Goal: Information Seeking & Learning: Compare options

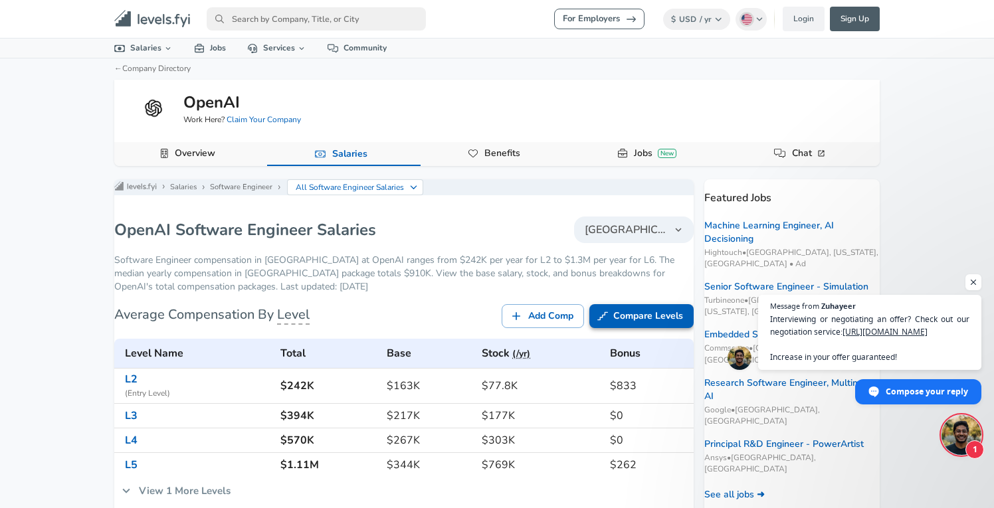
click at [632, 329] on link "Compare Levels" at bounding box center [641, 316] width 104 height 25
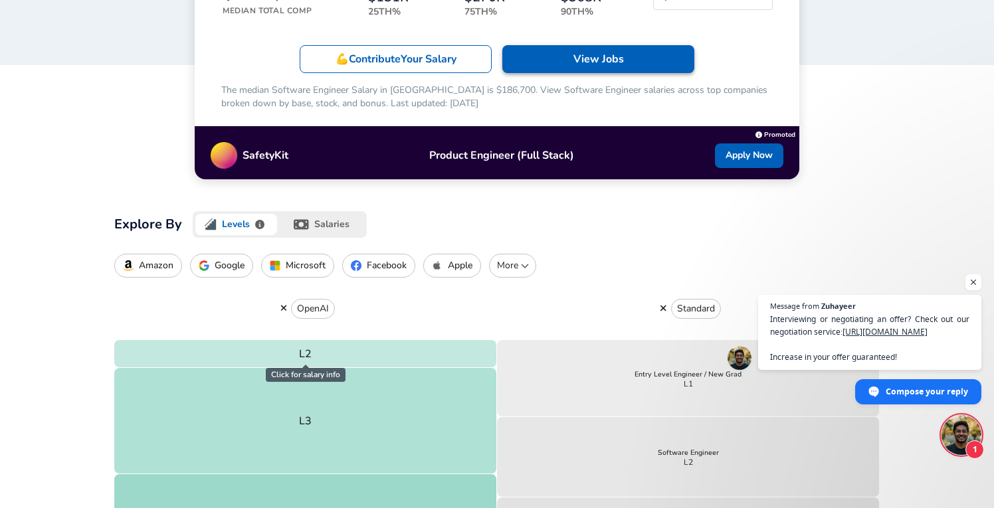
scroll to position [344, 0]
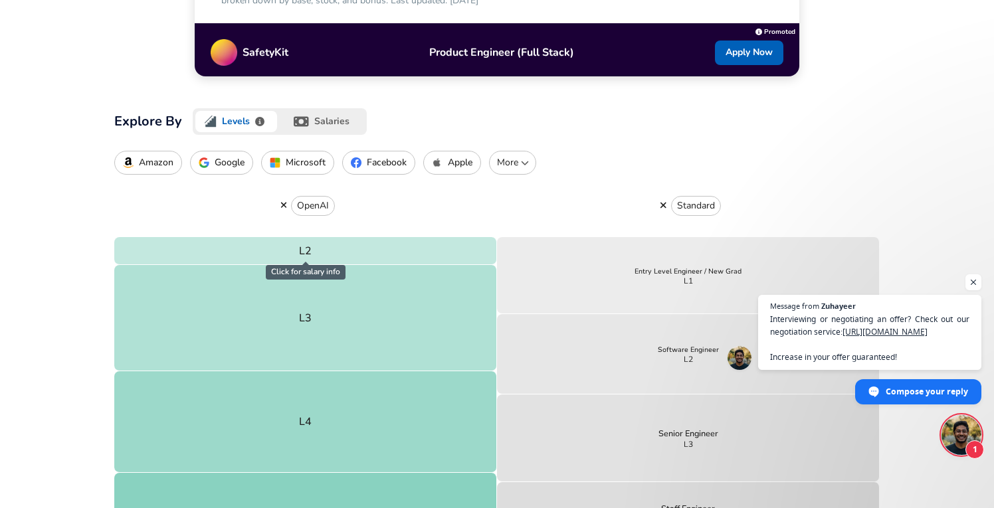
click at [215, 161] on p "Google" at bounding box center [230, 162] width 30 height 11
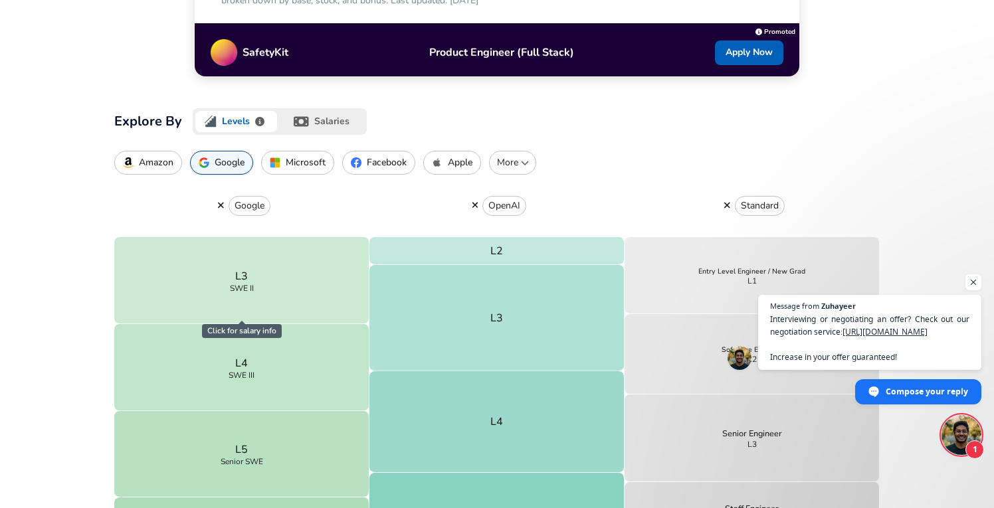
click at [723, 204] on button "button" at bounding box center [726, 205] width 15 height 12
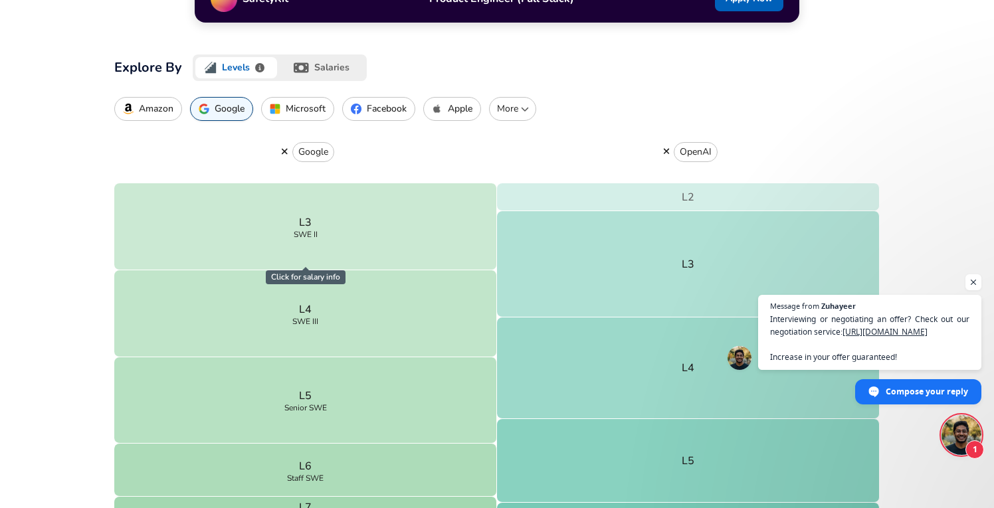
scroll to position [403, 0]
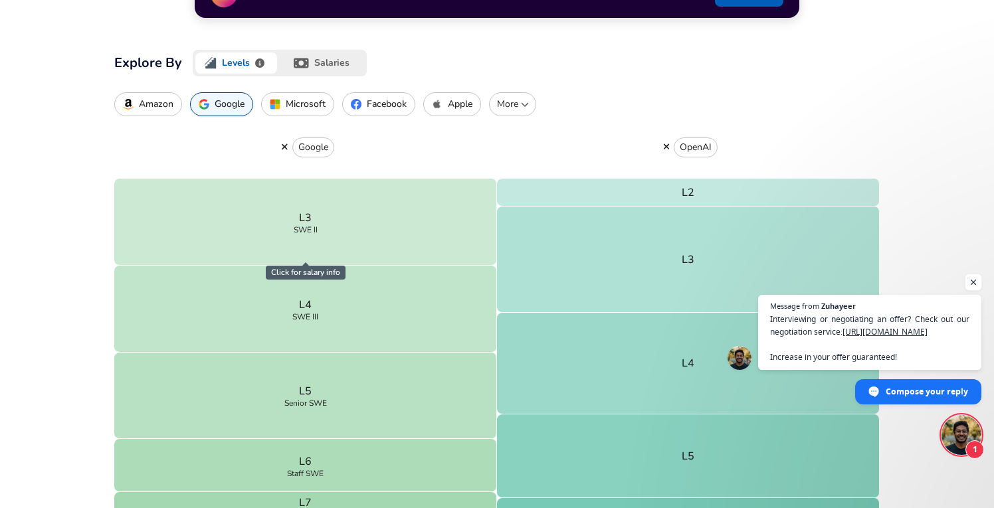
click at [977, 279] on span "Open chat" at bounding box center [973, 282] width 17 height 17
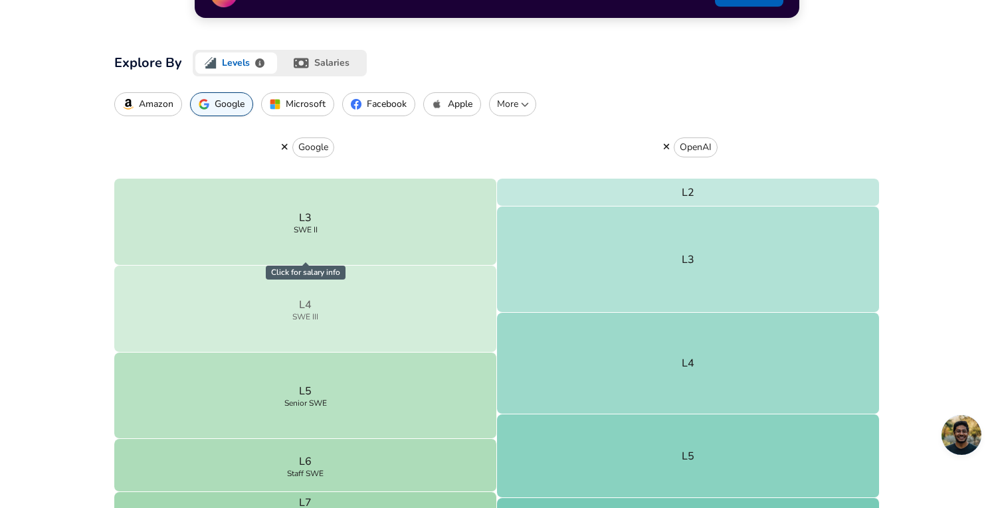
click at [407, 306] on button "L4 SWE III" at bounding box center [305, 309] width 383 height 87
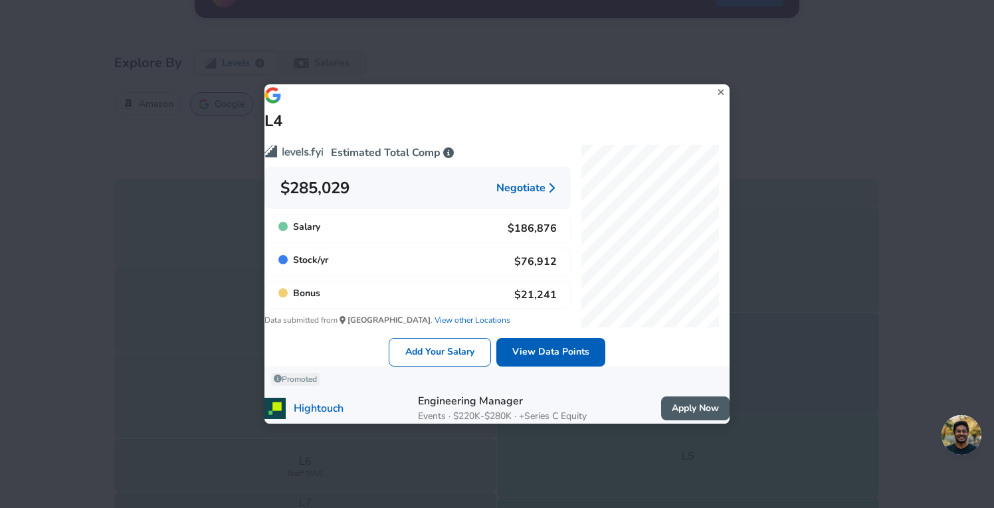
click at [712, 82] on icon at bounding box center [721, 92] width 18 height 20
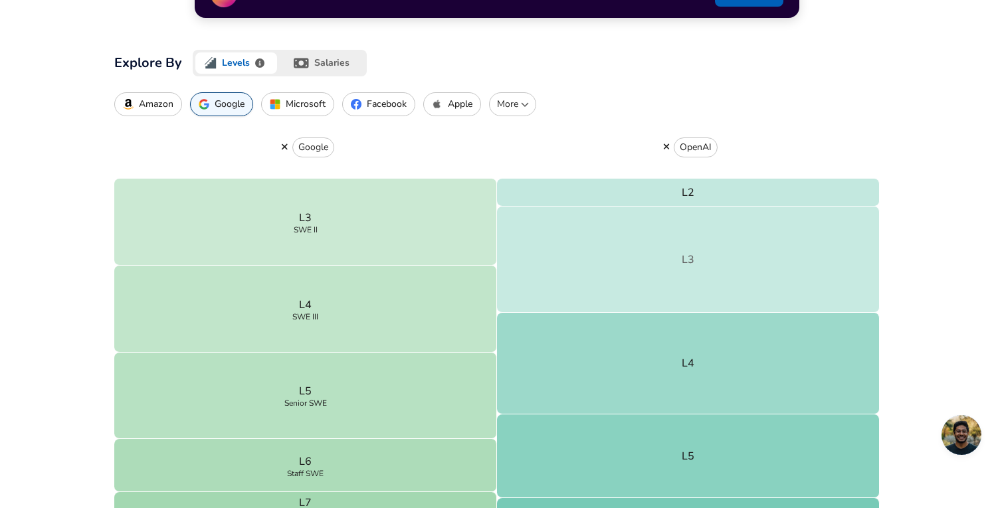
click at [591, 297] on button "L3" at bounding box center [688, 260] width 383 height 106
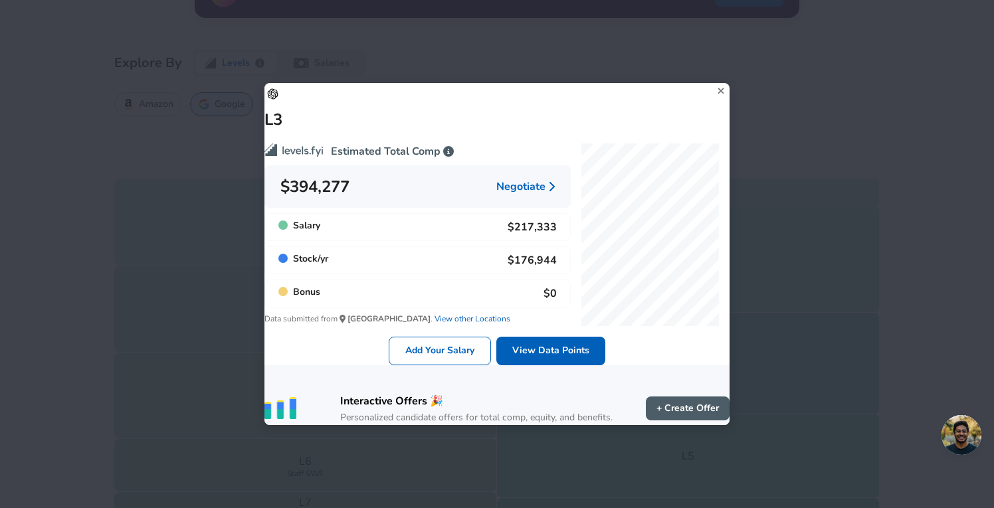
click at [712, 81] on icon at bounding box center [721, 91] width 18 height 20
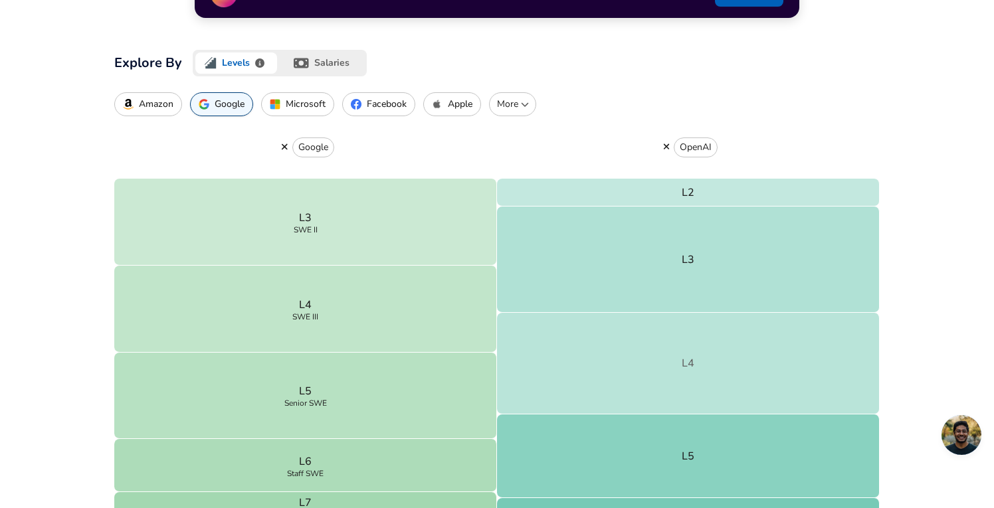
click at [638, 361] on button "L4" at bounding box center [688, 364] width 383 height 102
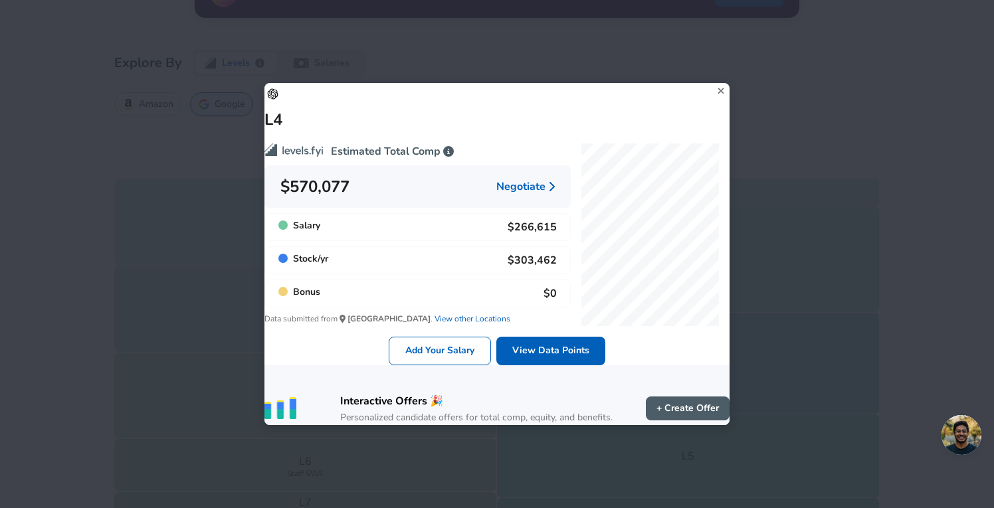
click at [712, 81] on icon at bounding box center [721, 91] width 18 height 20
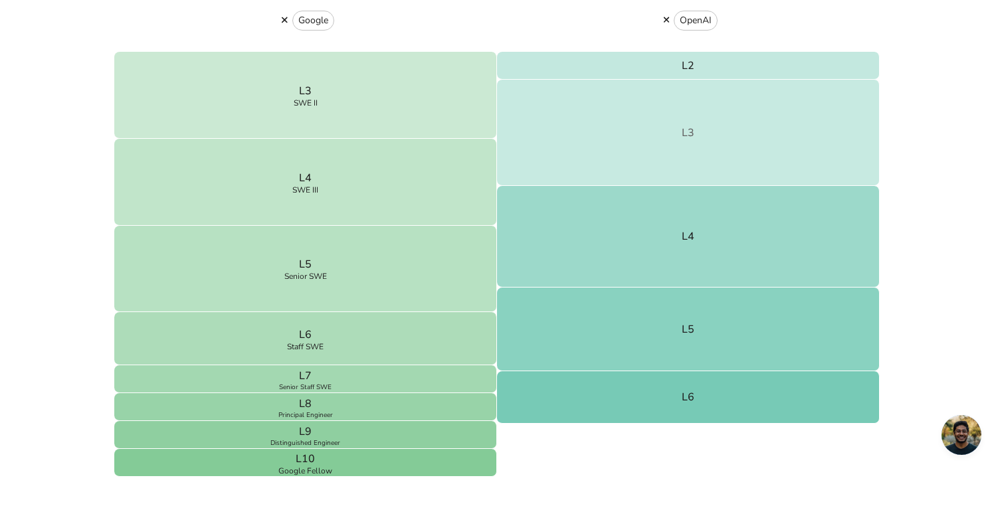
scroll to position [597, 0]
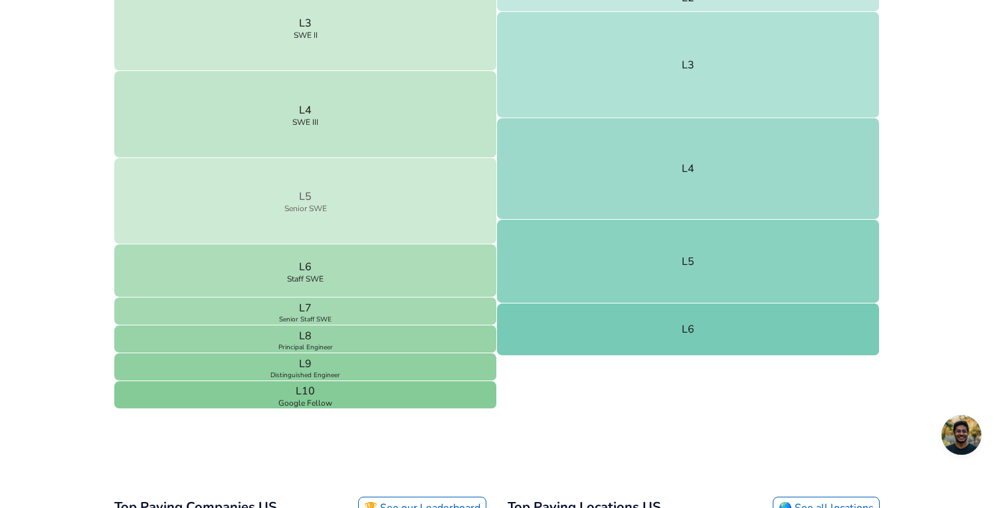
click at [331, 241] on button "L5 Senior SWE" at bounding box center [305, 201] width 383 height 87
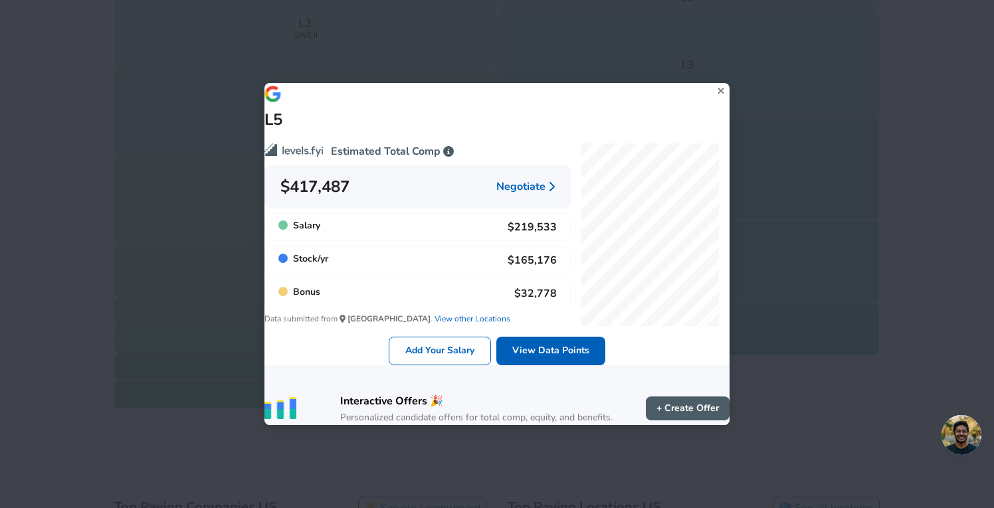
click at [729, 69] on div "L5 Estimated Total Comp $417,487 Negotiate Salary $219,533 Stock / yr $165,176 …" at bounding box center [497, 254] width 994 height 508
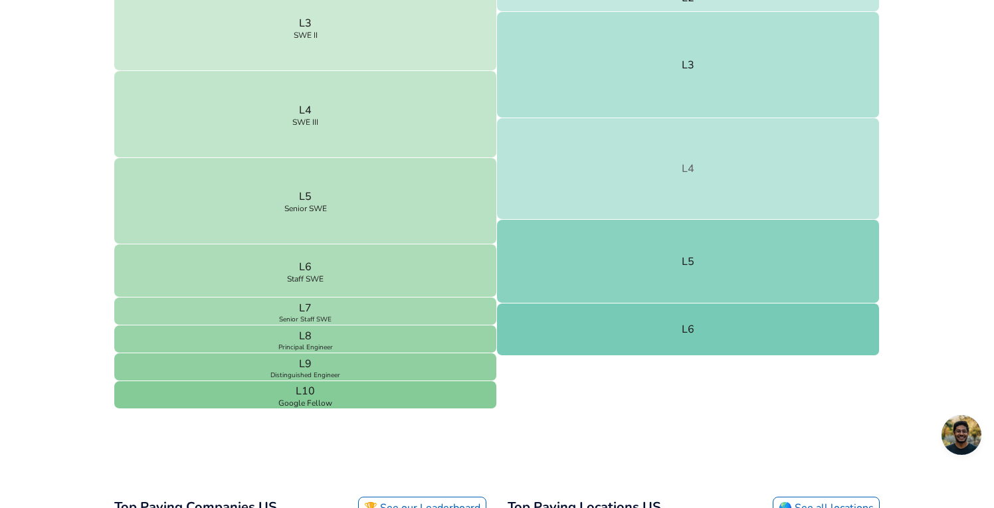
click at [695, 155] on button "L4" at bounding box center [688, 169] width 383 height 102
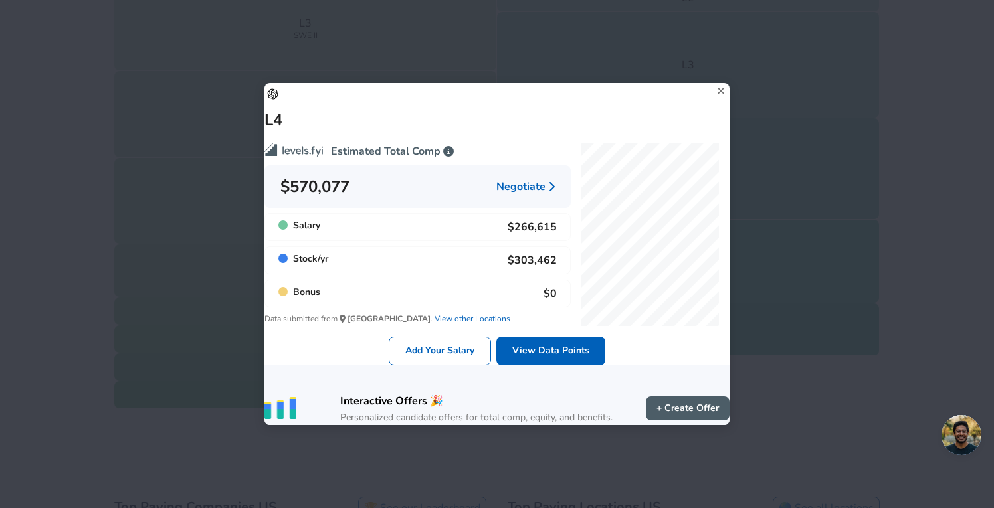
click at [712, 84] on icon at bounding box center [721, 91] width 18 height 20
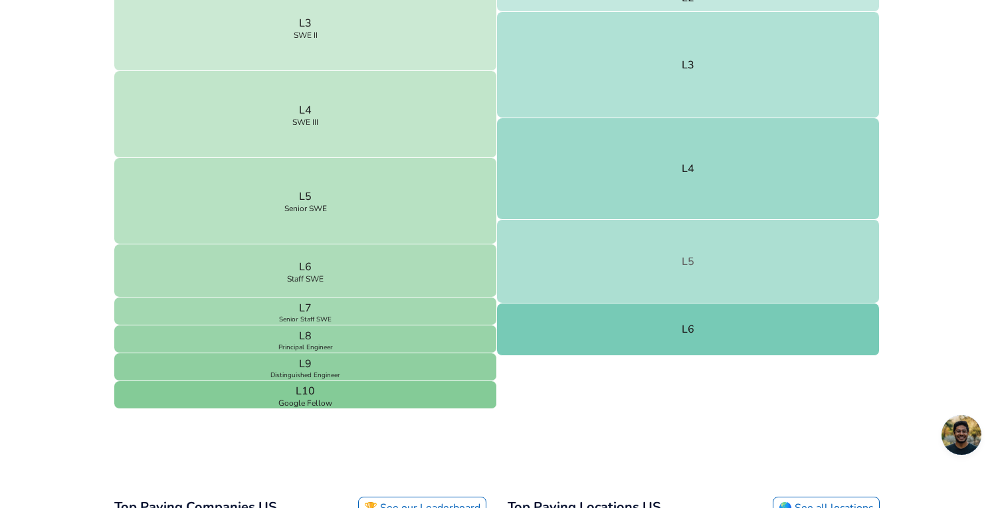
click at [628, 289] on button "L5" at bounding box center [688, 262] width 383 height 84
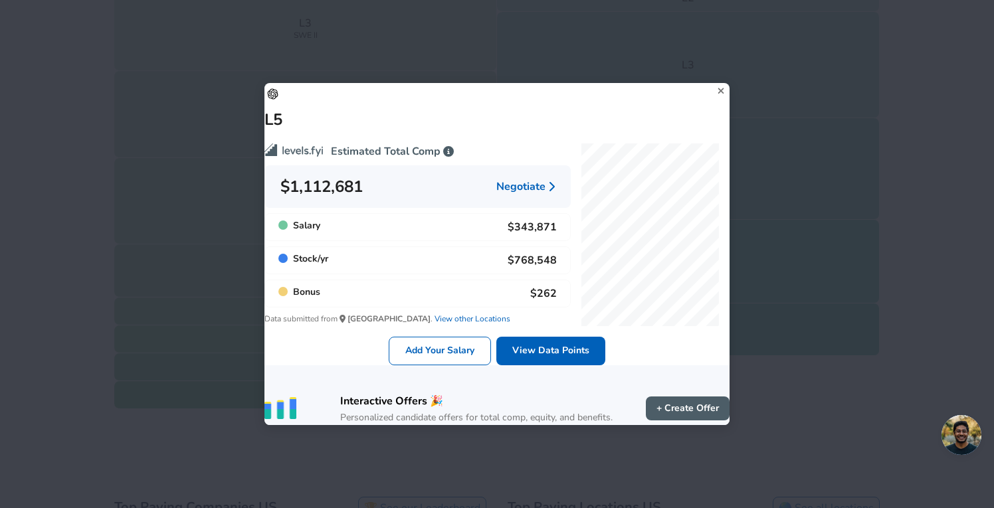
click at [712, 81] on icon at bounding box center [721, 91] width 18 height 20
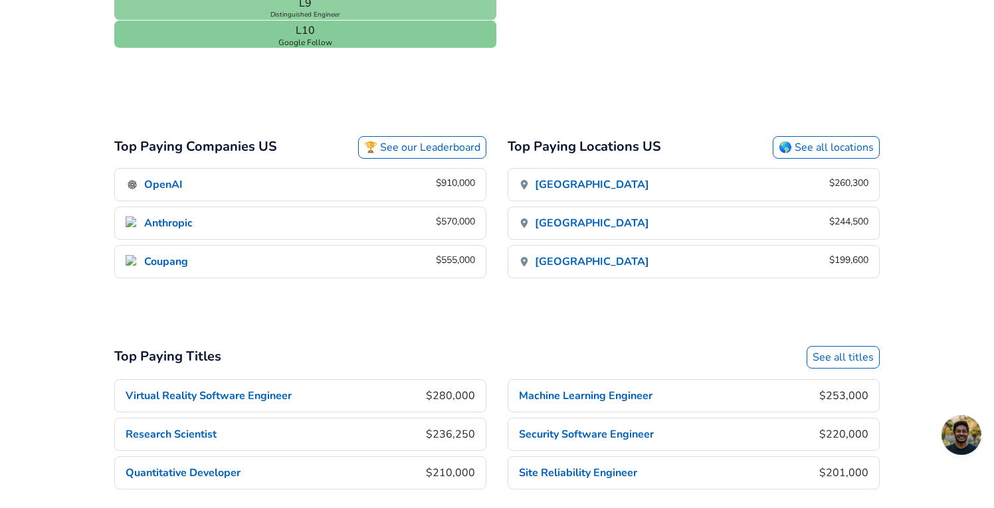
scroll to position [806, 0]
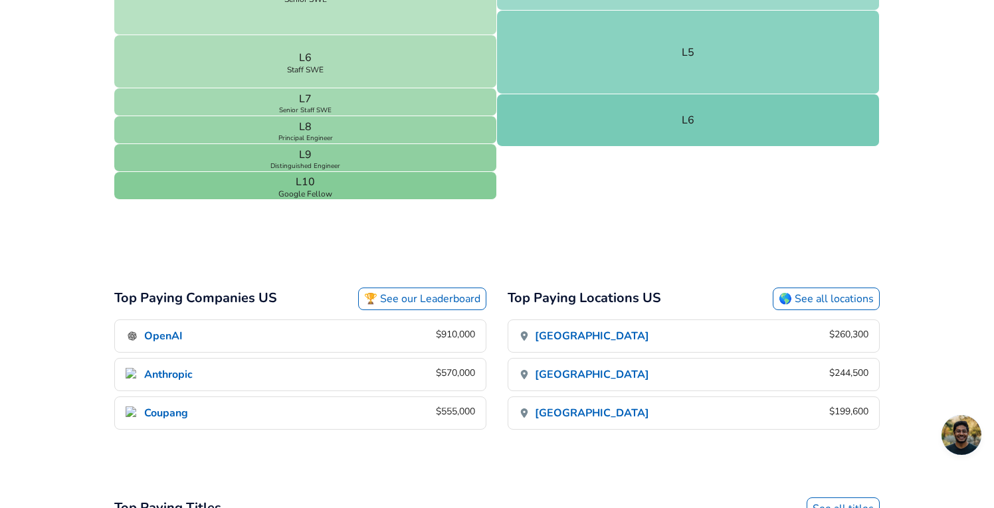
click at [782, 302] on link "🌎 See all locations" at bounding box center [826, 299] width 107 height 23
